Goal: Register for event/course

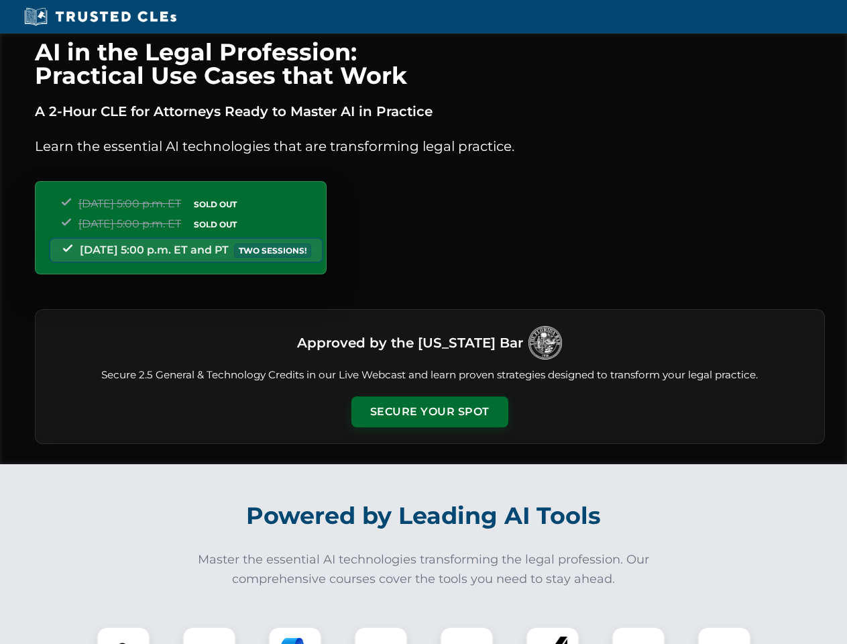
click at [429, 412] on button "Secure Your Spot" at bounding box center [430, 412] width 157 height 31
click at [123, 635] on img at bounding box center [123, 653] width 39 height 39
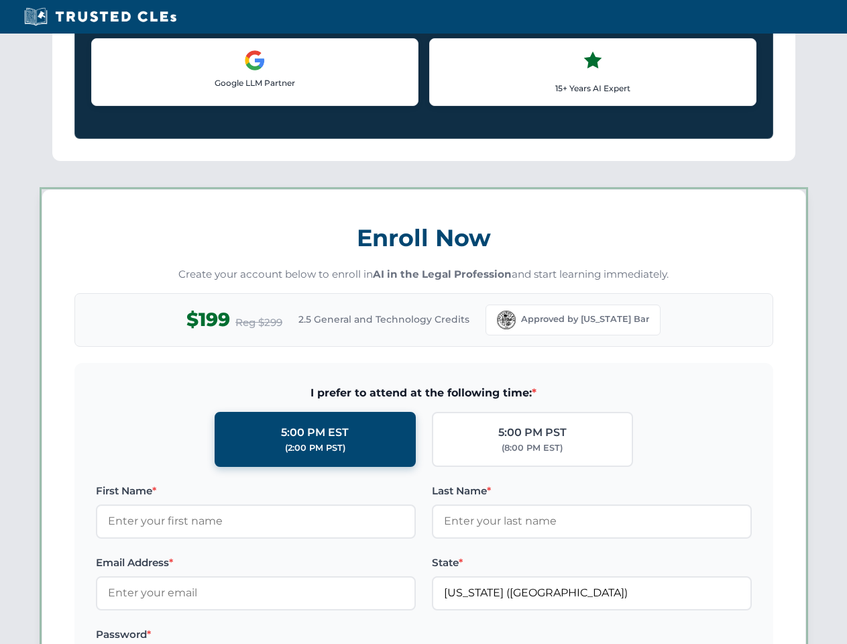
click at [295, 635] on label "Password *" at bounding box center [256, 635] width 320 height 16
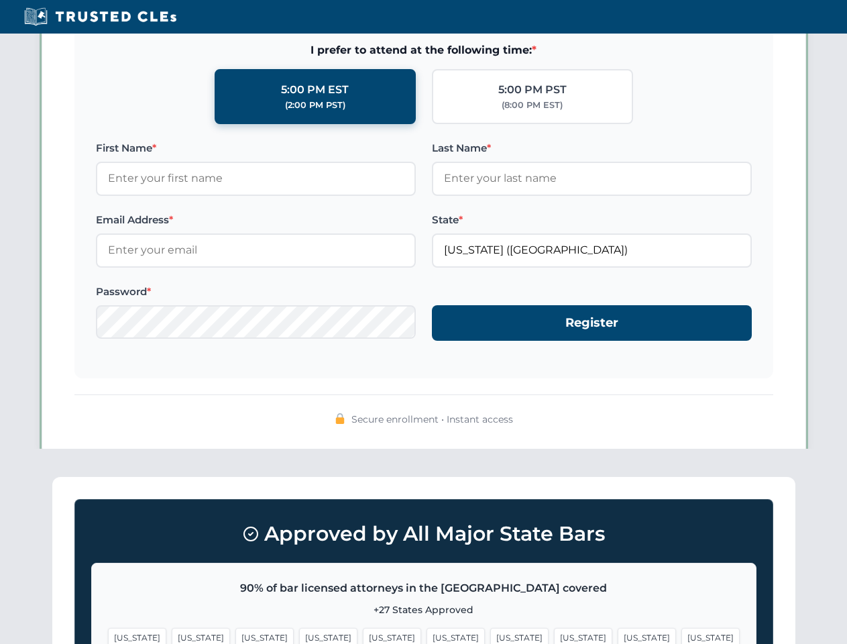
click at [618, 635] on span "[US_STATE]" at bounding box center [647, 637] width 58 height 19
